Goal: Find specific page/section: Find specific page/section

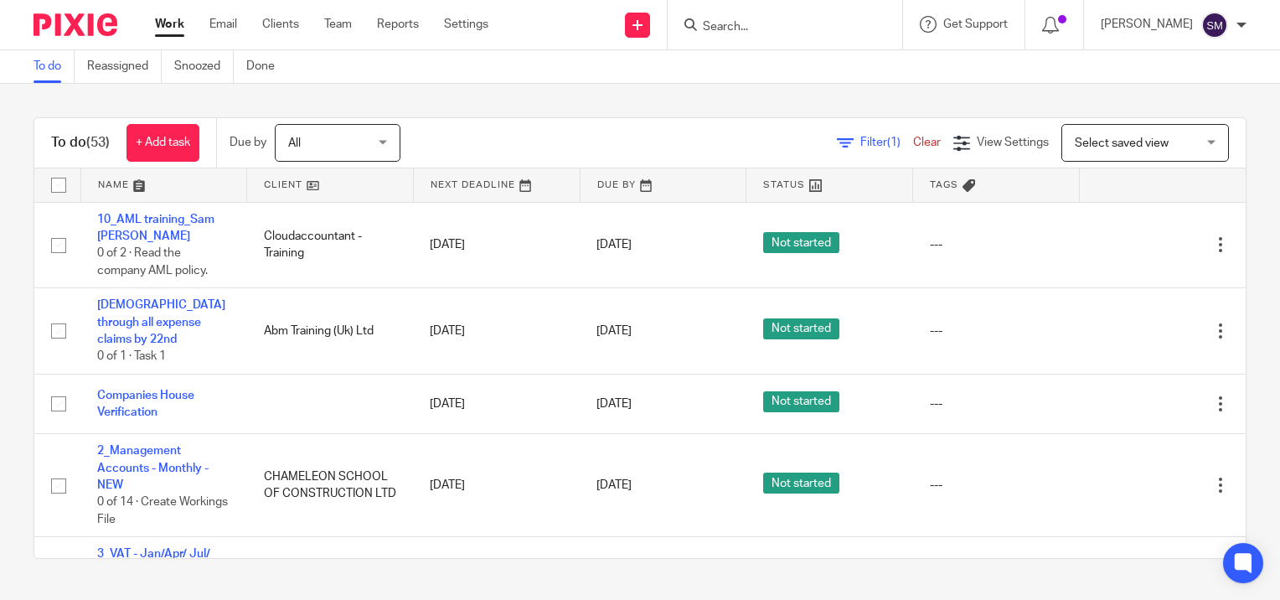
click at [744, 30] on input "Search" at bounding box center [776, 27] width 151 height 15
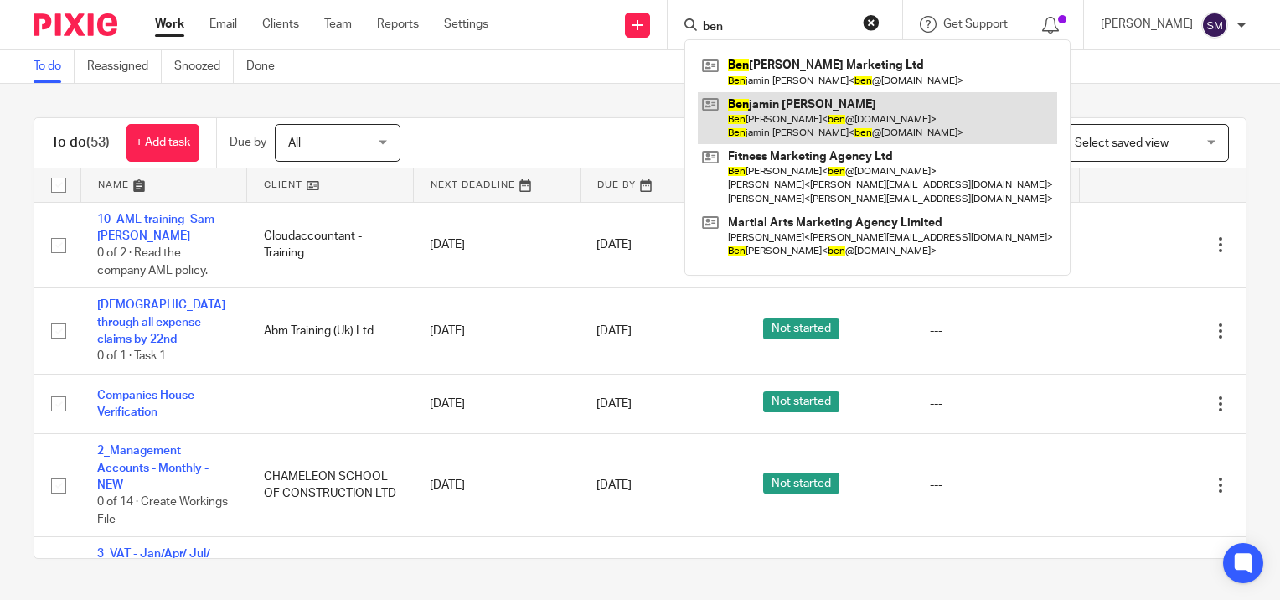
type input "ben"
click at [744, 109] on link at bounding box center [877, 118] width 359 height 52
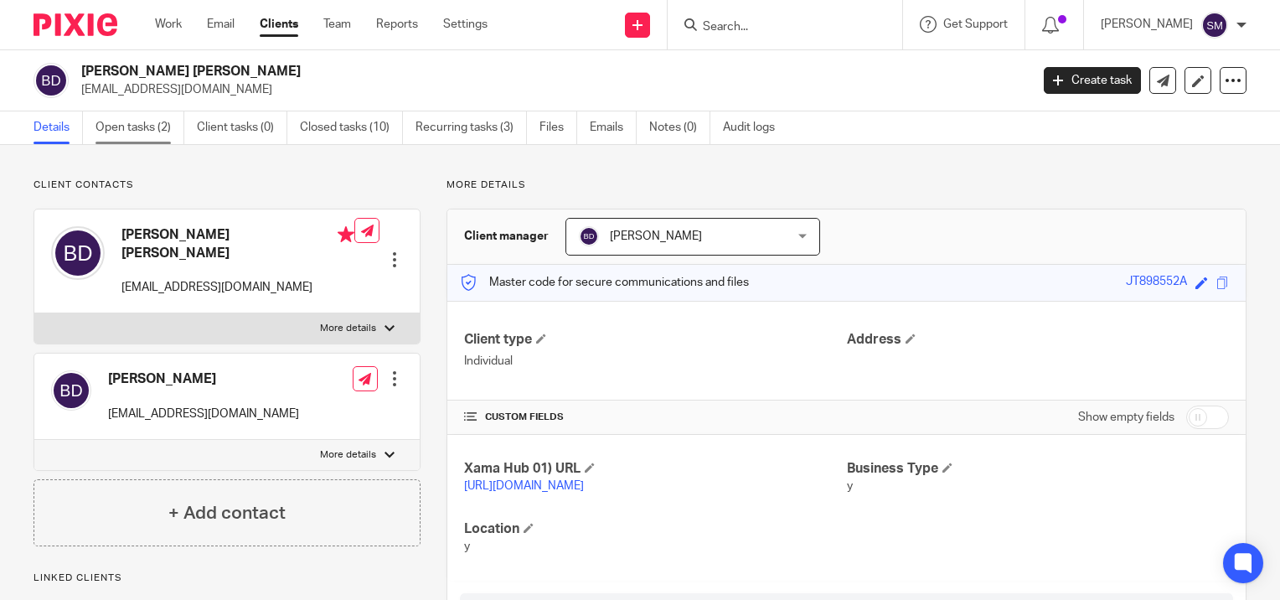
click at [139, 126] on link "Open tasks (2)" at bounding box center [140, 127] width 89 height 33
